Goal: Information Seeking & Learning: Learn about a topic

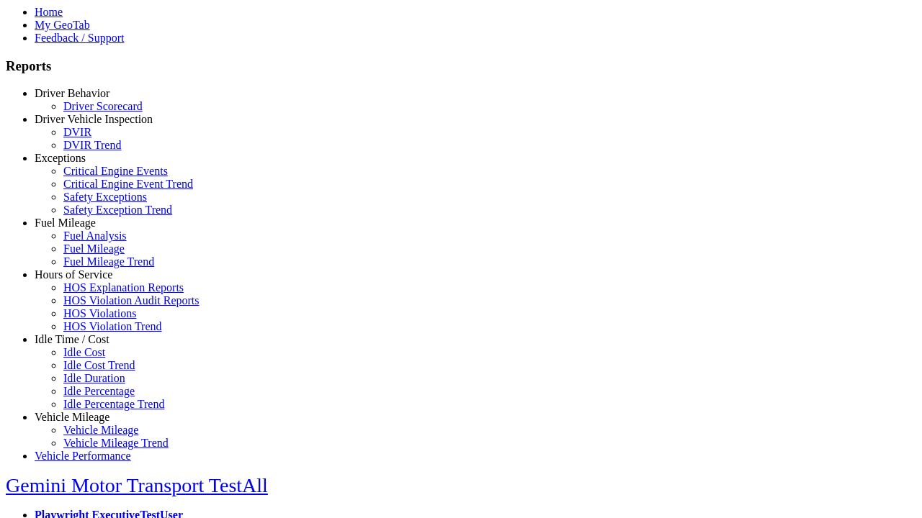
click at [83, 346] on link "Idle Time / Cost" at bounding box center [72, 339] width 75 height 12
click at [94, 372] on link "Idle Cost Trend" at bounding box center [99, 365] width 72 height 12
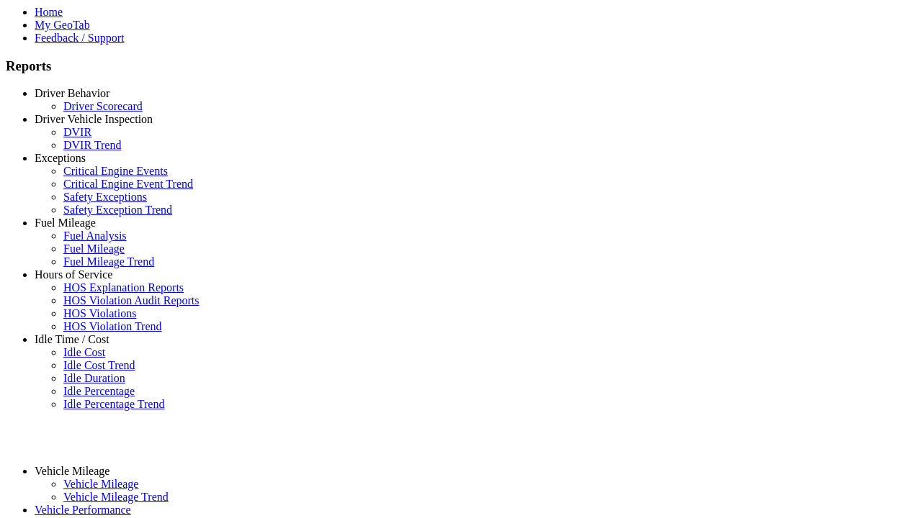
select select "**********"
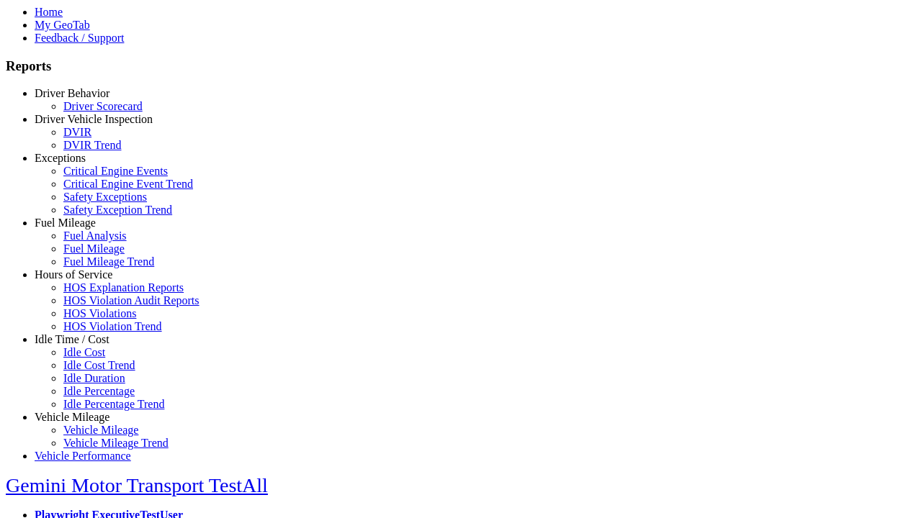
type input "**********"
